Goal: Find specific page/section: Find specific page/section

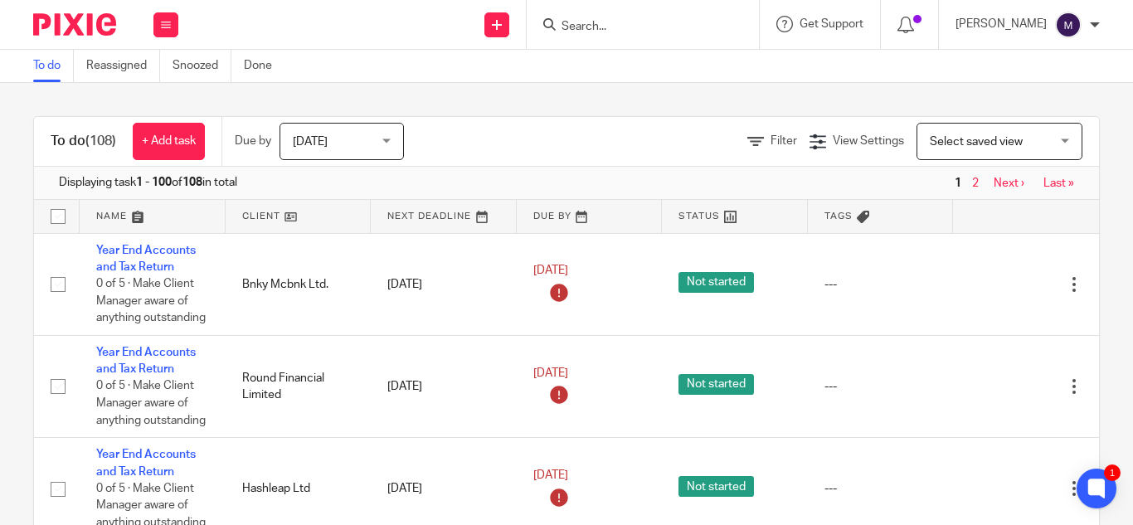
click at [611, 22] on input "Search" at bounding box center [634, 27] width 149 height 15
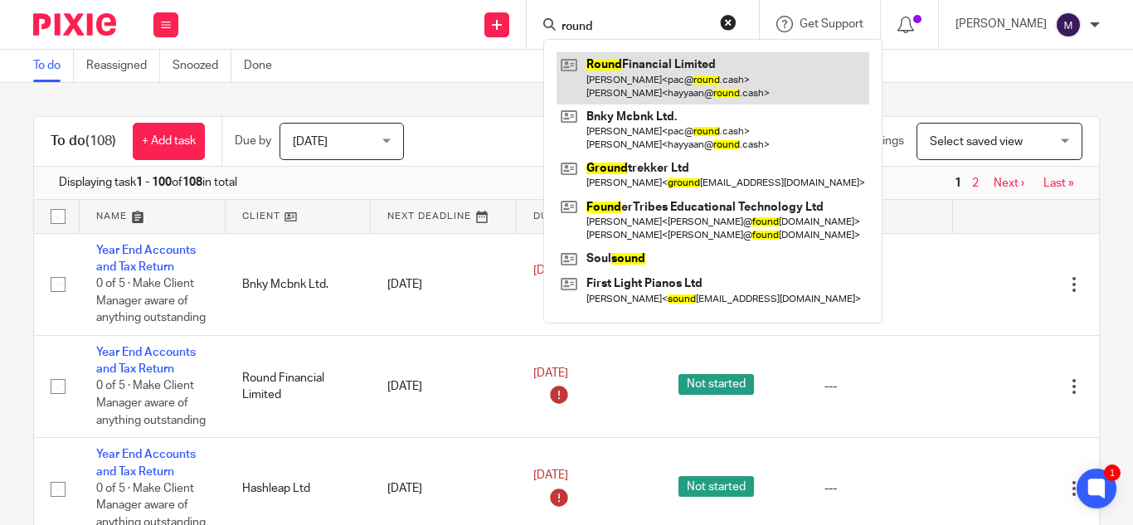
type input "round"
click at [685, 66] on link at bounding box center [713, 77] width 313 height 51
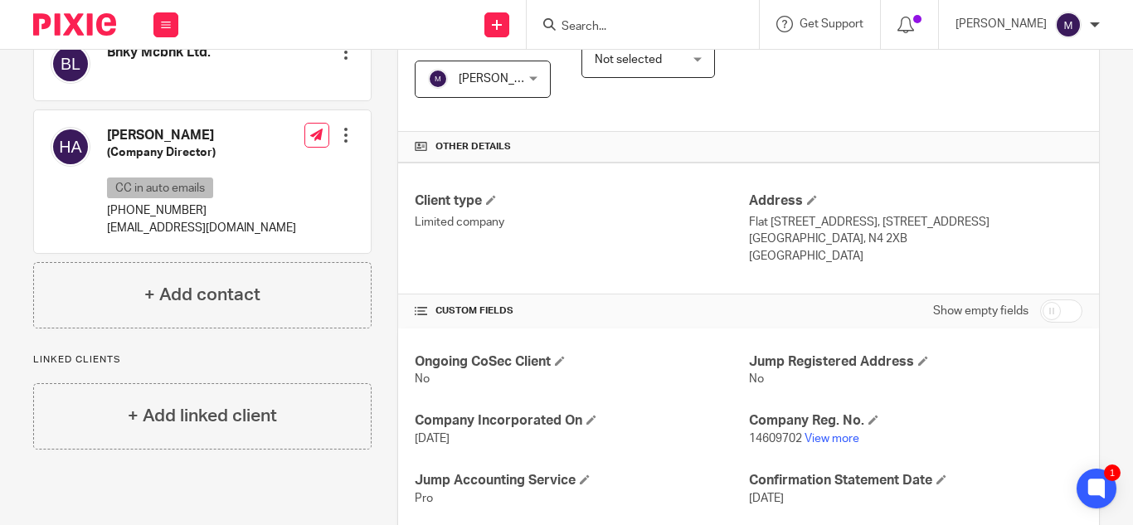
scroll to position [329, 0]
click at [817, 443] on link "View more" at bounding box center [832, 438] width 55 height 12
